Goal: Task Accomplishment & Management: Use online tool/utility

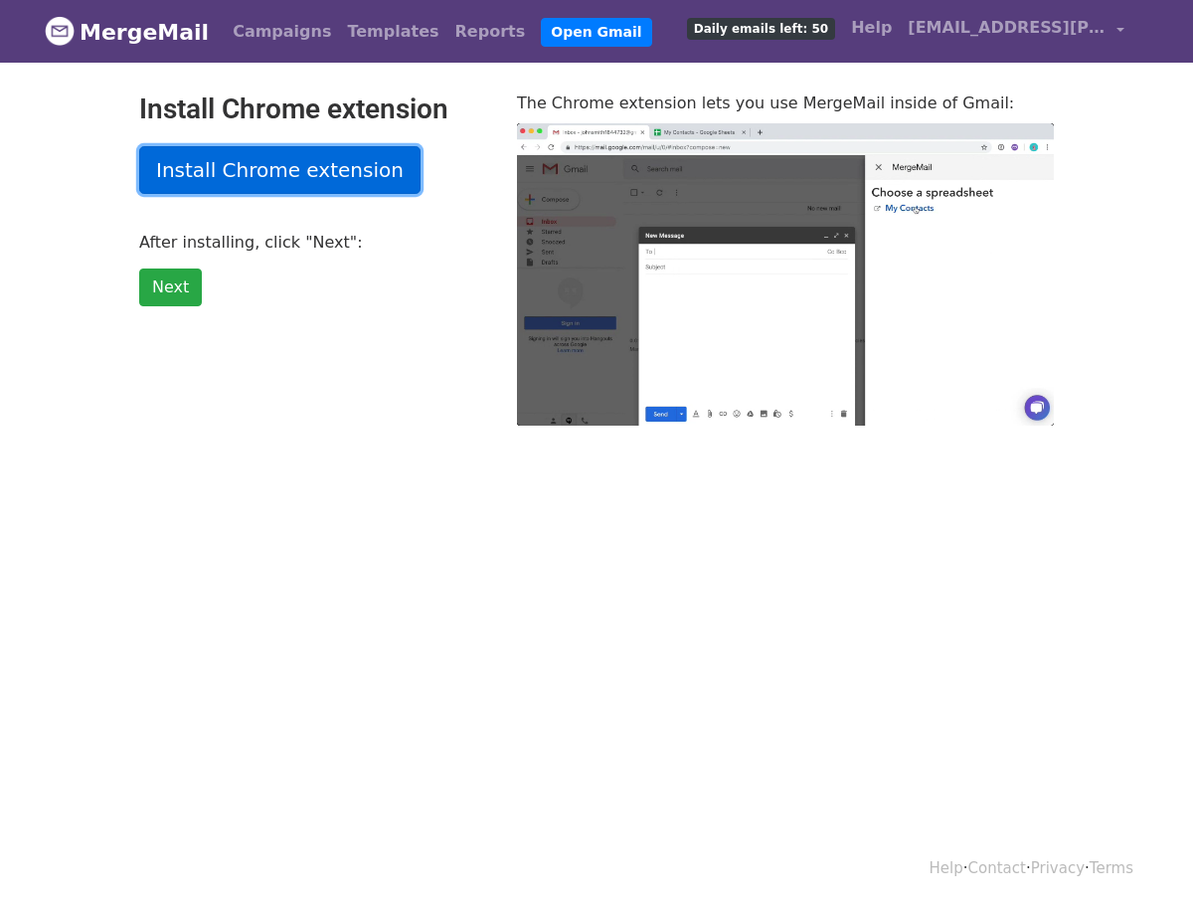
click at [307, 175] on link "Install Chrome extension" at bounding box center [279, 170] width 281 height 48
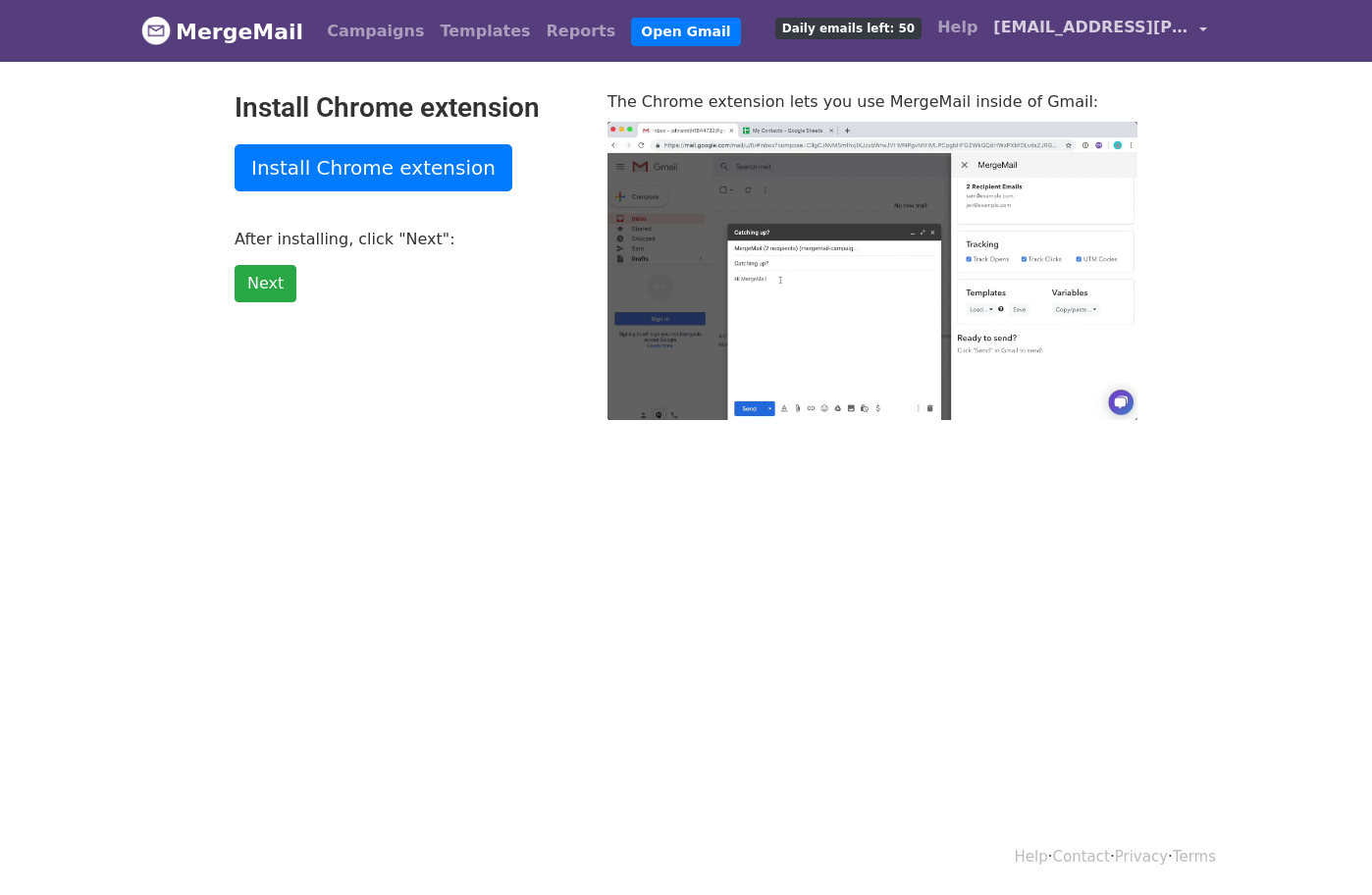
click at [1164, 25] on span "[EMAIL_ADDRESS][PERSON_NAME][DOMAIN_NAME]" at bounding box center [1091, 28] width 196 height 24
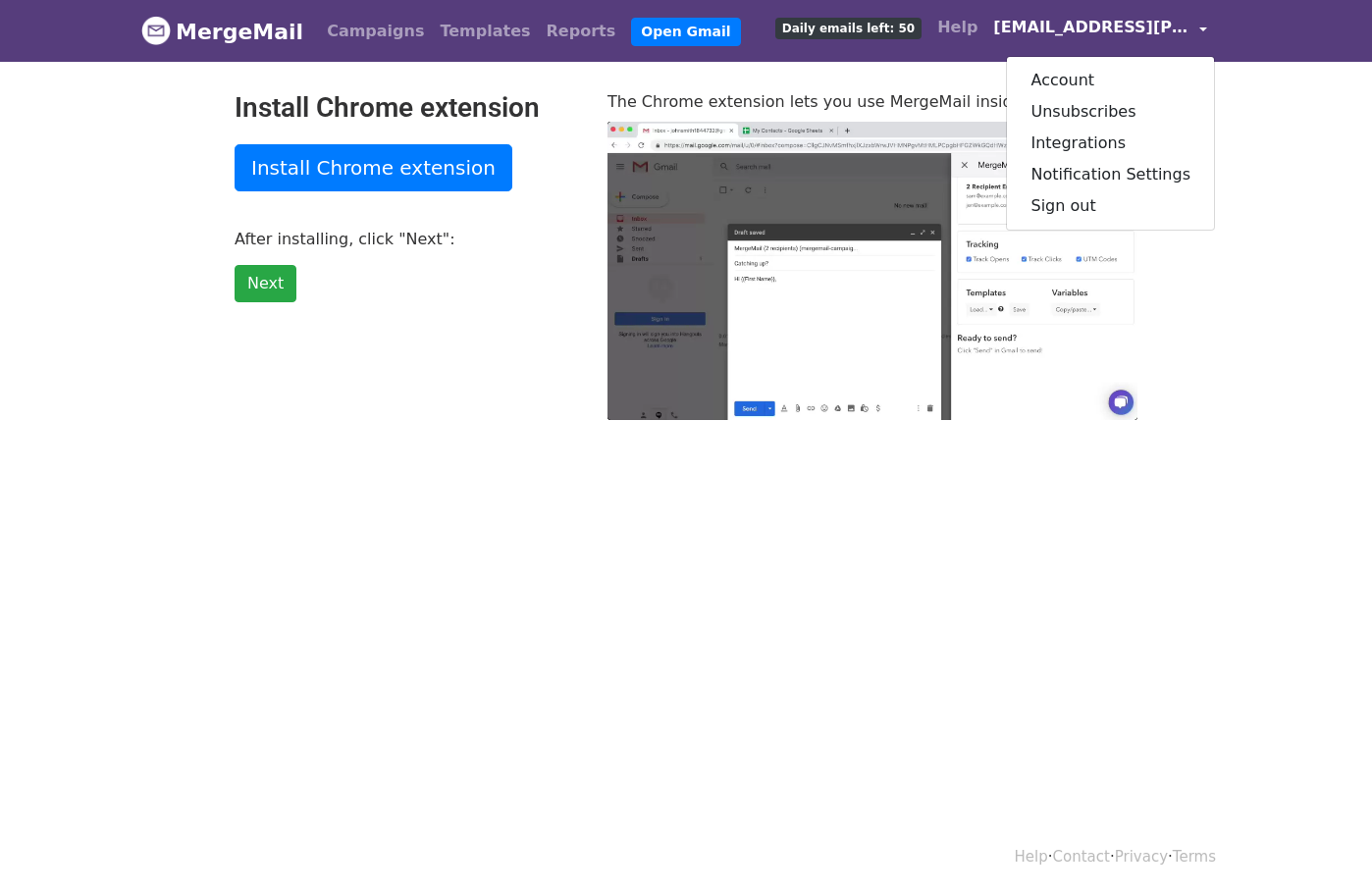
click at [455, 441] on body "MergeMail Campaigns Templates Reports Open Gmail Daily emails left: 50 Help [EM…" at bounding box center [686, 249] width 1372 height 498
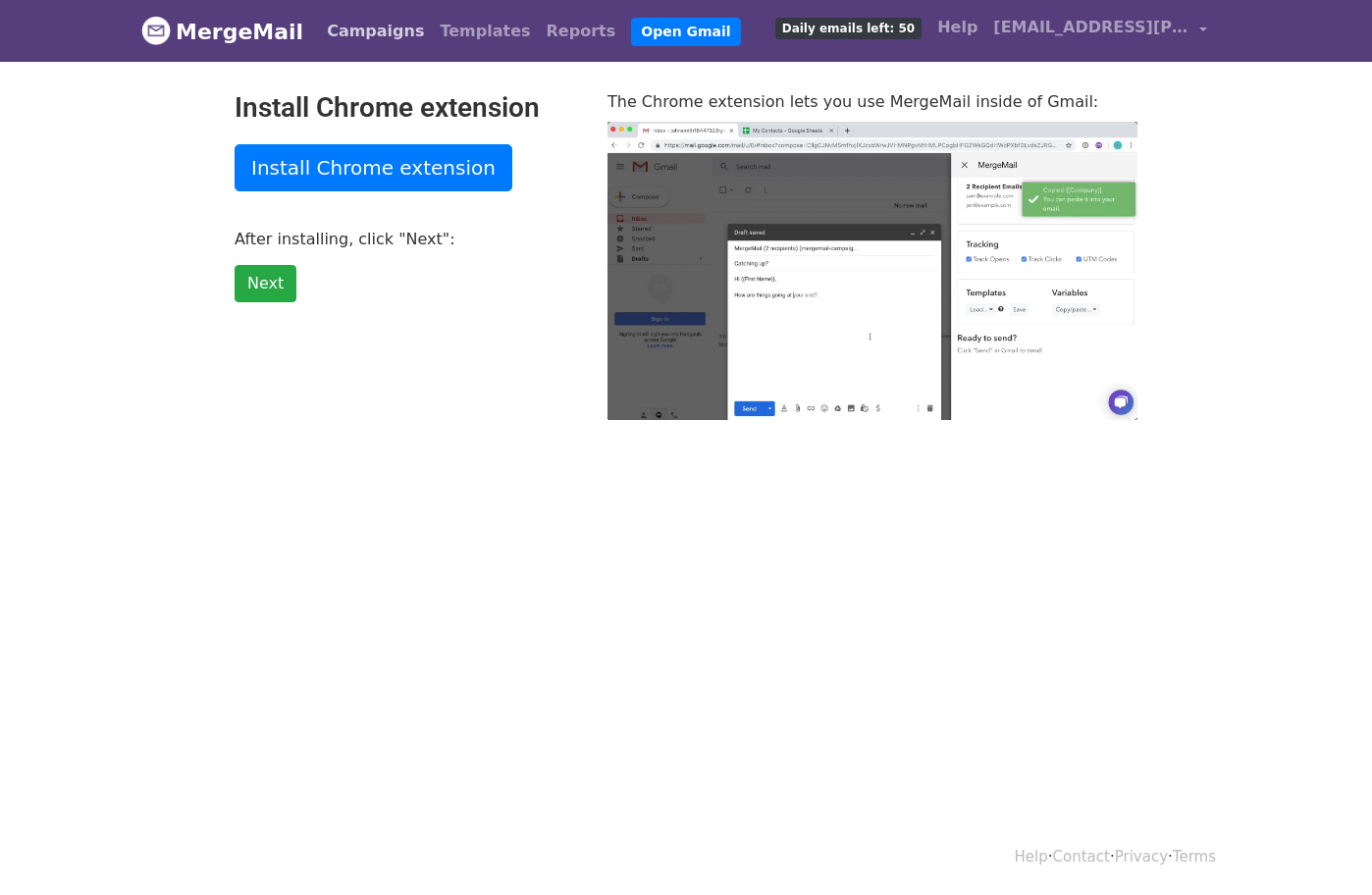
click at [362, 39] on link "Campaigns" at bounding box center [375, 32] width 113 height 39
type input "70.93"
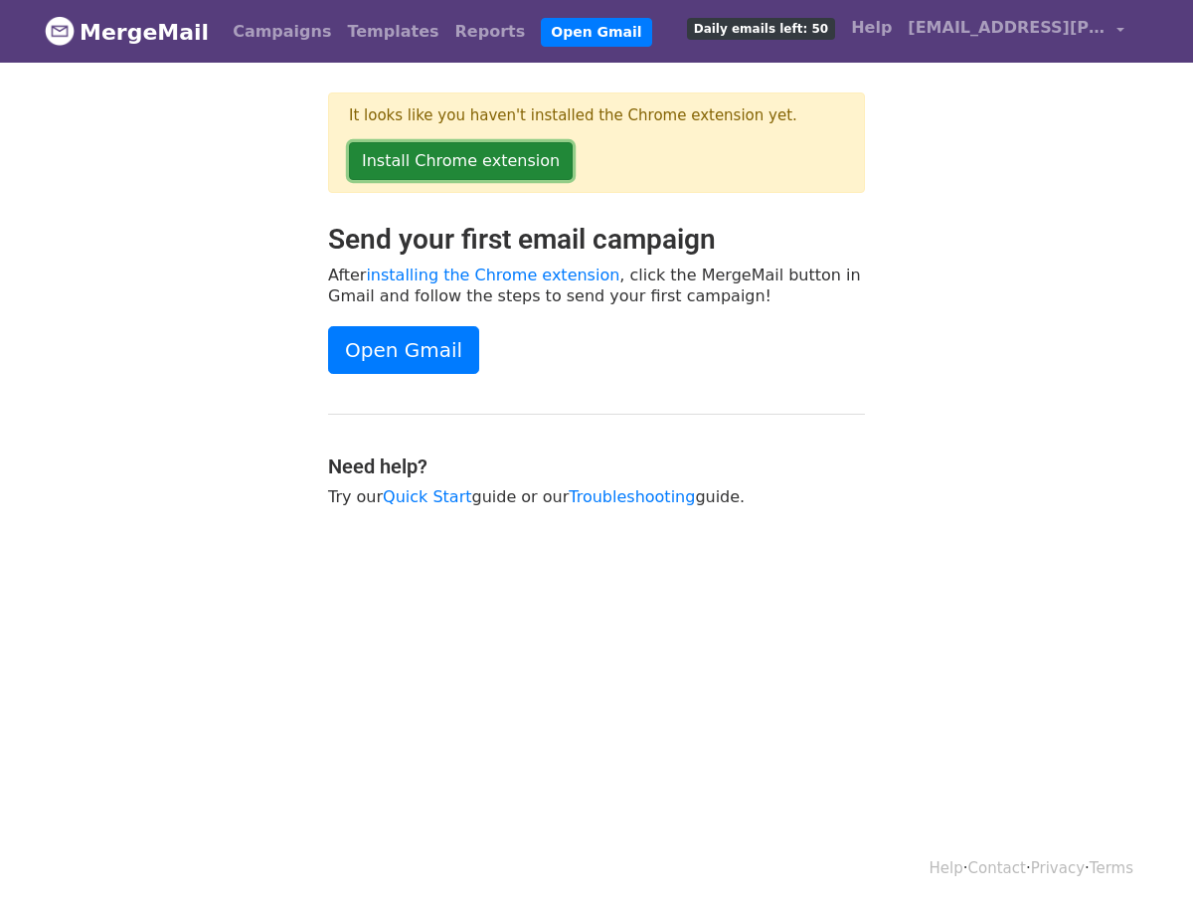
click at [498, 159] on link "Install Chrome extension" at bounding box center [461, 161] width 224 height 38
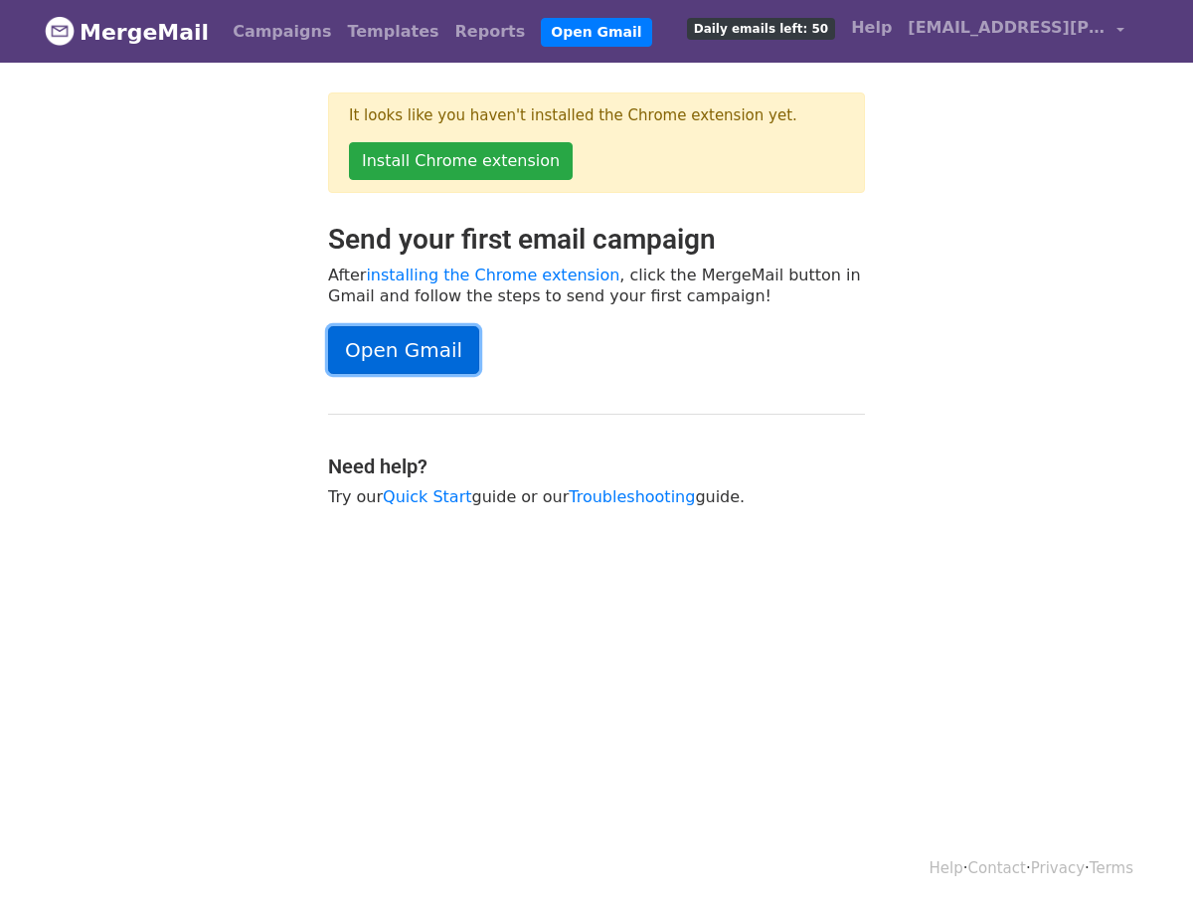
click at [433, 355] on link "Open Gmail" at bounding box center [403, 350] width 151 height 48
